Goal: Information Seeking & Learning: Learn about a topic

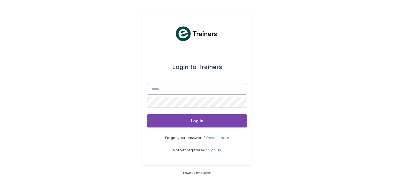
click at [163, 87] on input "Email" at bounding box center [197, 88] width 101 height 11
type input "**********"
click at [147, 114] on button "Log in" at bounding box center [197, 120] width 101 height 13
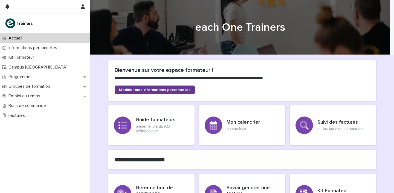
click at [146, 90] on span "Modifier mes informations personnelles" at bounding box center [154, 90] width 71 height 4
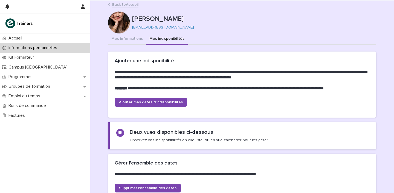
click at [157, 39] on button "Mes indisponibilités" at bounding box center [167, 38] width 42 height 11
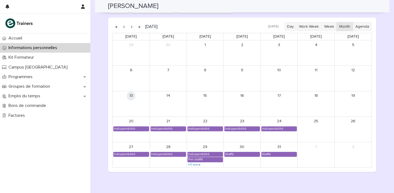
scroll to position [475, 0]
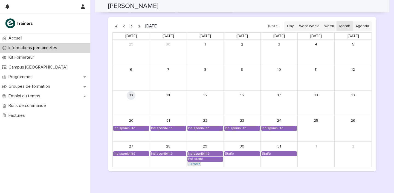
click at [196, 163] on link "+3 more" at bounding box center [195, 164] width 14 height 4
click at [192, 160] on div "Pré-staffé" at bounding box center [196, 159] width 16 height 4
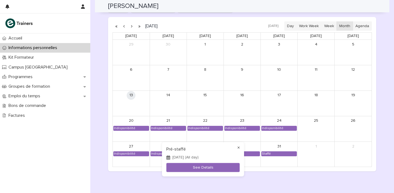
click at [240, 147] on button "×" at bounding box center [238, 147] width 7 height 7
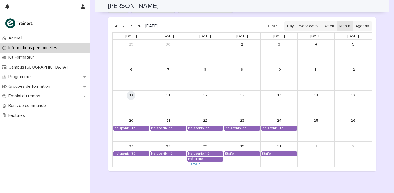
click at [129, 27] on button "button" at bounding box center [132, 26] width 8 height 9
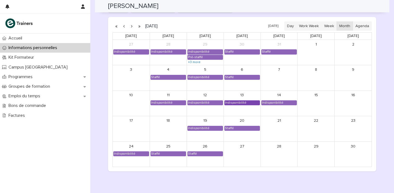
click at [252, 102] on div "Indisponibilité" at bounding box center [242, 102] width 35 height 4
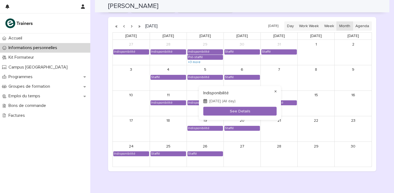
click at [275, 90] on button "×" at bounding box center [275, 91] width 7 height 7
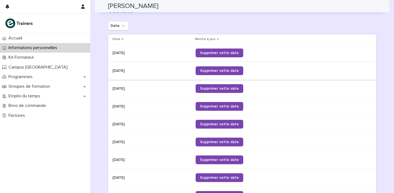
scroll to position [216, 0]
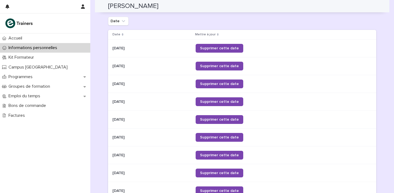
click at [123, 25] on ul "Date" at bounding box center [118, 21] width 23 height 11
click at [123, 24] on button "Date" at bounding box center [118, 21] width 21 height 9
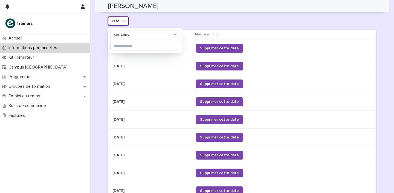
click at [142, 21] on div "Date contains" at bounding box center [242, 21] width 268 height 9
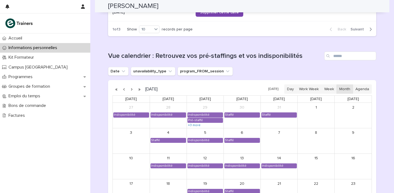
scroll to position [413, 0]
click at [356, 31] on button "Next" at bounding box center [362, 29] width 28 height 5
click at [356, 30] on span "Next" at bounding box center [359, 29] width 17 height 4
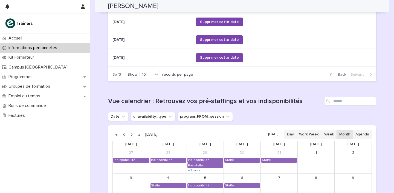
scroll to position [350, 0]
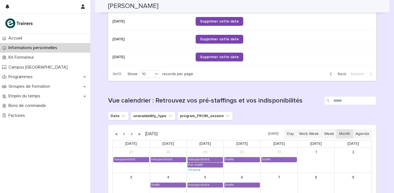
click at [337, 73] on span "Back" at bounding box center [341, 74] width 12 height 4
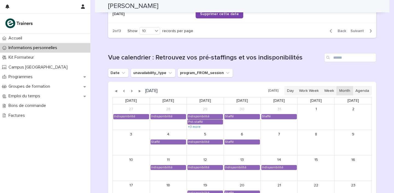
scroll to position [410, 0]
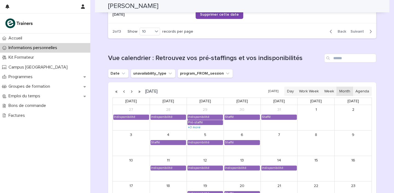
click at [129, 92] on button "button" at bounding box center [132, 91] width 8 height 9
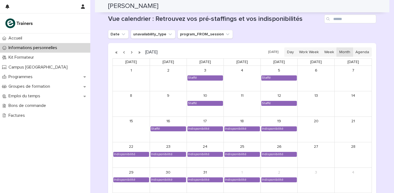
scroll to position [456, 0]
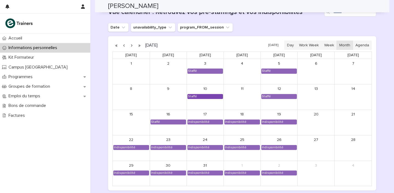
click at [206, 97] on div "Staffé" at bounding box center [205, 96] width 35 height 4
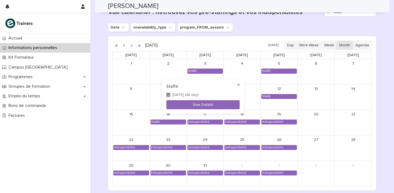
click at [240, 83] on button "×" at bounding box center [238, 85] width 7 height 7
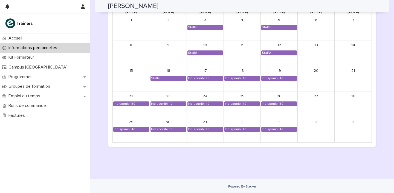
scroll to position [423, 0]
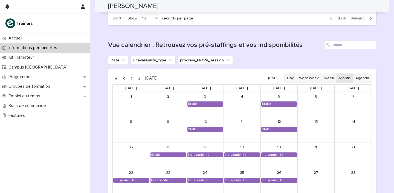
drag, startPoint x: 130, startPoint y: 77, endPoint x: 147, endPoint y: 83, distance: 18.2
click at [130, 77] on button "button" at bounding box center [132, 78] width 8 height 9
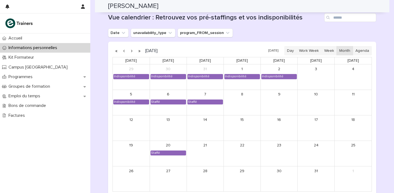
scroll to position [479, 0]
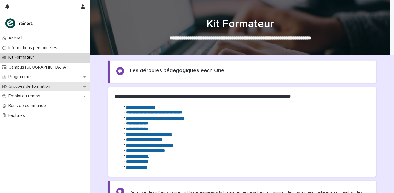
click at [25, 90] on div "Groupes de formation" at bounding box center [45, 87] width 90 height 10
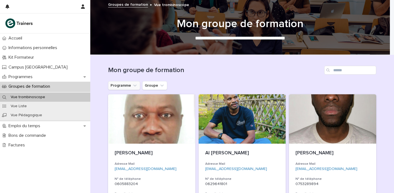
click at [127, 83] on button "Programme" at bounding box center [124, 85] width 32 height 9
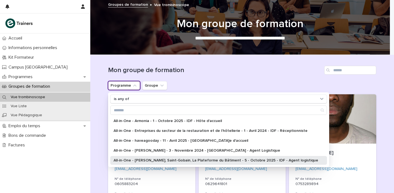
click at [136, 161] on p "All-in-One - Leroy Merlin, Saint-Gobain, La Plateforme du Bâtiment - 5 - Octobr…" at bounding box center [216, 160] width 205 height 4
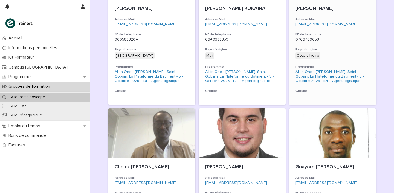
scroll to position [142, 0]
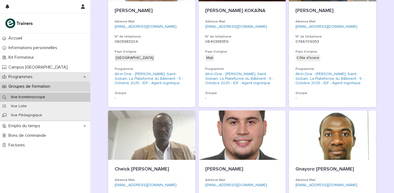
click at [51, 73] on div "Programmes" at bounding box center [45, 77] width 90 height 10
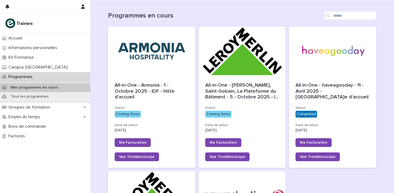
scroll to position [52, 0]
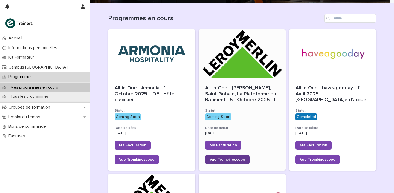
click at [225, 160] on span "Vue Trombinoscope" at bounding box center [228, 159] width 36 height 4
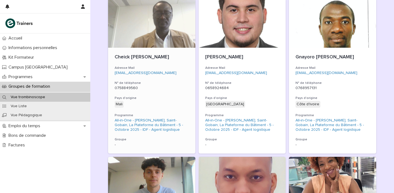
scroll to position [255, 0]
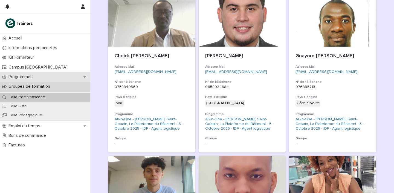
click at [40, 74] on div "Programmes" at bounding box center [45, 77] width 90 height 10
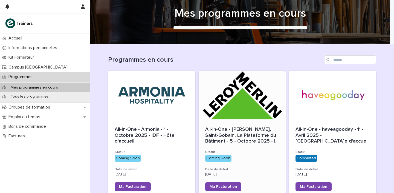
scroll to position [44, 0]
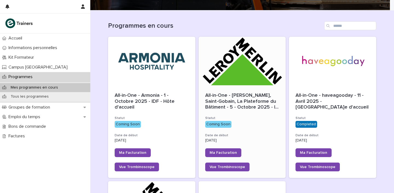
click at [237, 83] on div at bounding box center [242, 61] width 87 height 49
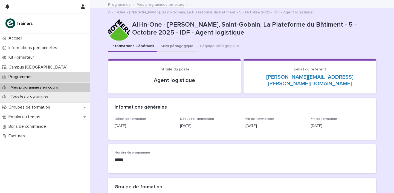
click at [170, 41] on button "Suivi pédagogique" at bounding box center [176, 46] width 39 height 11
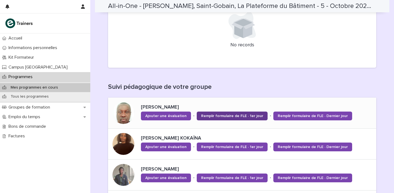
scroll to position [159, 0]
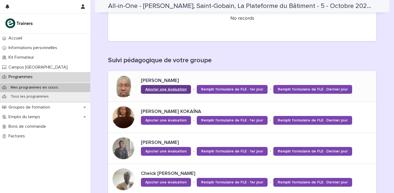
click at [176, 87] on span "Ajouter une évaluation" at bounding box center [165, 89] width 41 height 4
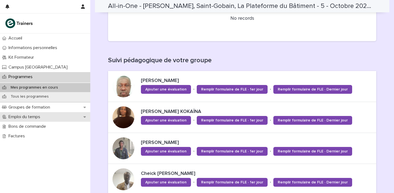
click at [36, 115] on p "Emploi du temps" at bounding box center [25, 116] width 38 height 5
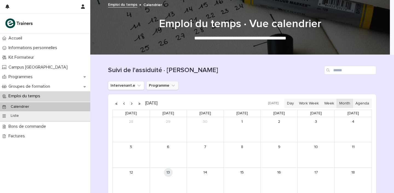
click at [152, 82] on button "Programme" at bounding box center [162, 85] width 32 height 9
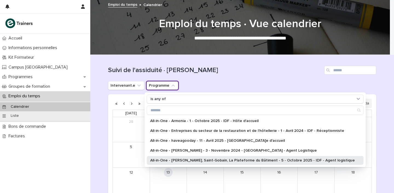
click at [187, 160] on p "All-in-One - Leroy Merlin, Saint-Gobain, La Plateforme du Bâtiment - 5 - Octobr…" at bounding box center [252, 160] width 205 height 4
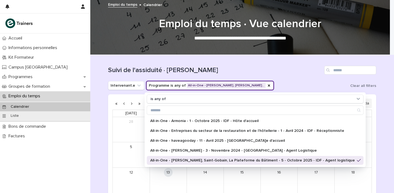
click at [255, 77] on div "Suivi de l'assiduité · Vue Calendrier" at bounding box center [242, 68] width 268 height 26
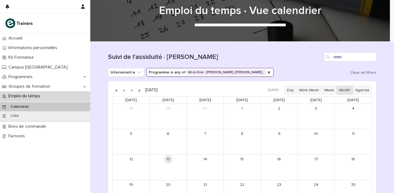
scroll to position [79, 0]
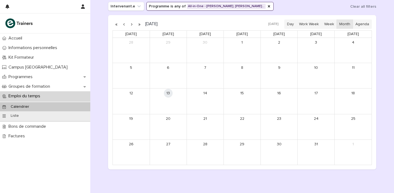
click at [34, 107] on div "Calendrier" at bounding box center [45, 106] width 90 height 9
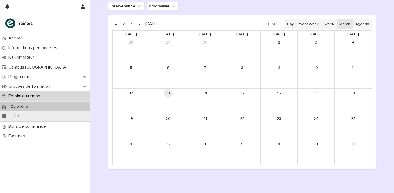
scroll to position [80, 0]
click at [123, 4] on button "Intervenant.e" at bounding box center [126, 5] width 36 height 9
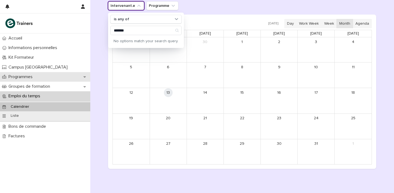
type input "*******"
click at [85, 77] on icon at bounding box center [84, 76] width 2 height 1
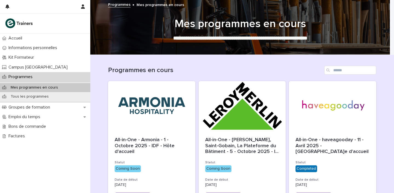
click at [85, 90] on div "Mes programmes en cours" at bounding box center [45, 87] width 90 height 9
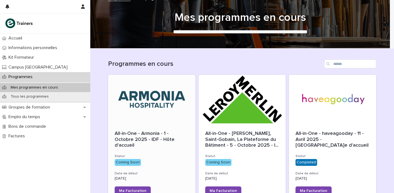
scroll to position [10, 0]
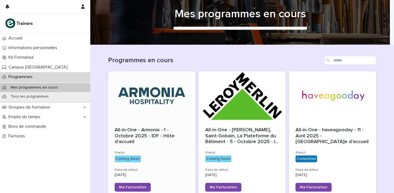
click at [151, 113] on div at bounding box center [151, 95] width 87 height 49
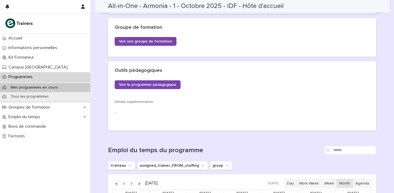
scroll to position [102, 0]
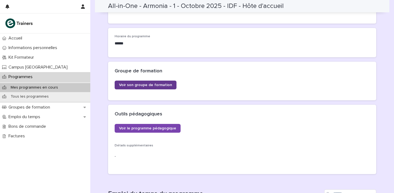
click at [160, 89] on link "Voir son groupe de formation" at bounding box center [146, 84] width 62 height 9
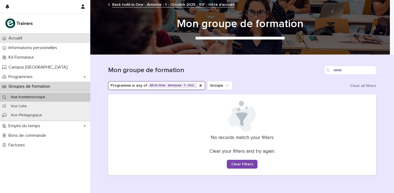
click at [41, 38] on div "Accueil" at bounding box center [45, 38] width 90 height 10
